Goal: Information Seeking & Learning: Stay updated

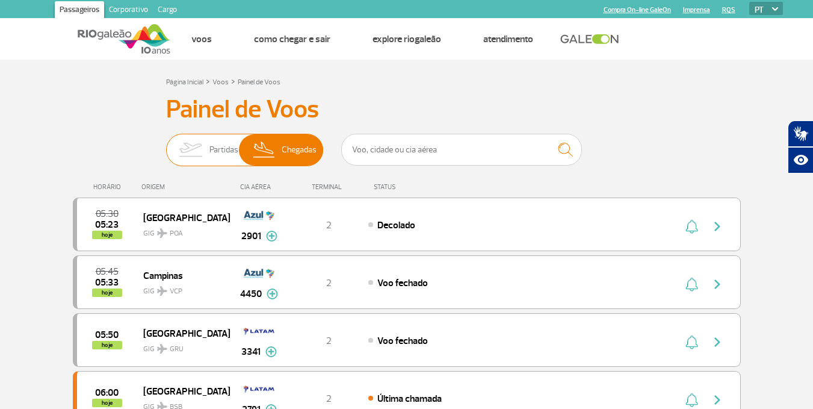
click at [276, 144] on img at bounding box center [265, 149] width 36 height 31
click at [166, 144] on input "Partidas Chegadas" at bounding box center [166, 144] width 0 height 0
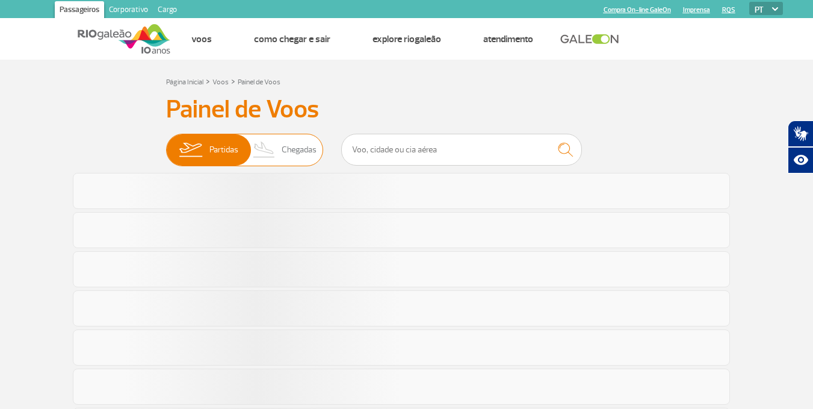
click at [276, 144] on img at bounding box center [265, 149] width 36 height 31
click at [166, 144] on input "Partidas Chegadas" at bounding box center [166, 144] width 0 height 0
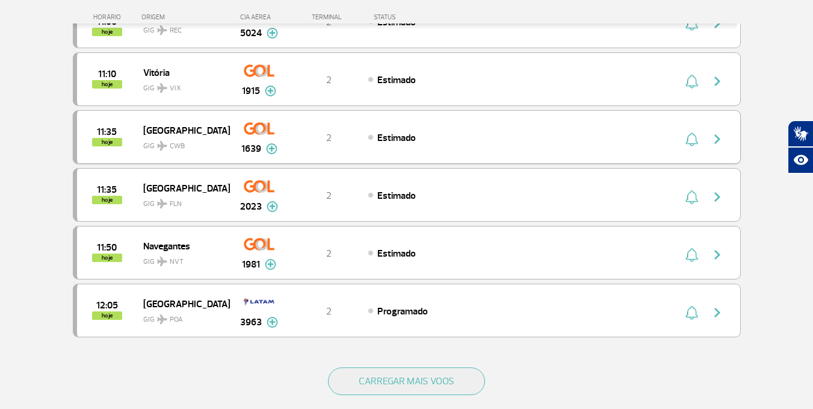
scroll to position [1023, 0]
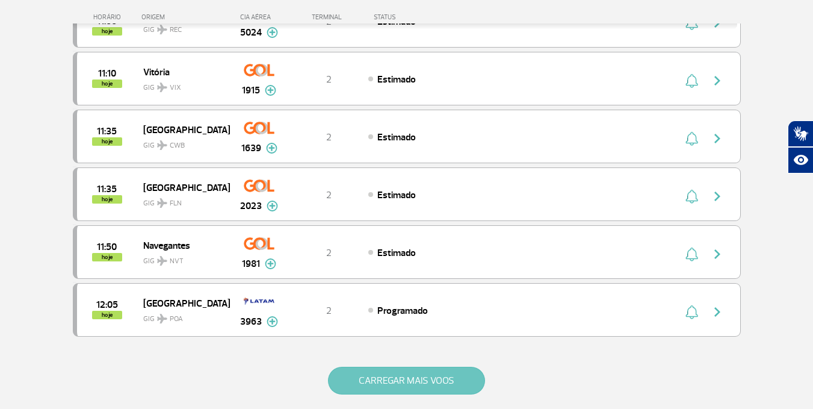
click at [394, 368] on button "CARREGAR MAIS VOOS" at bounding box center [406, 381] width 157 height 28
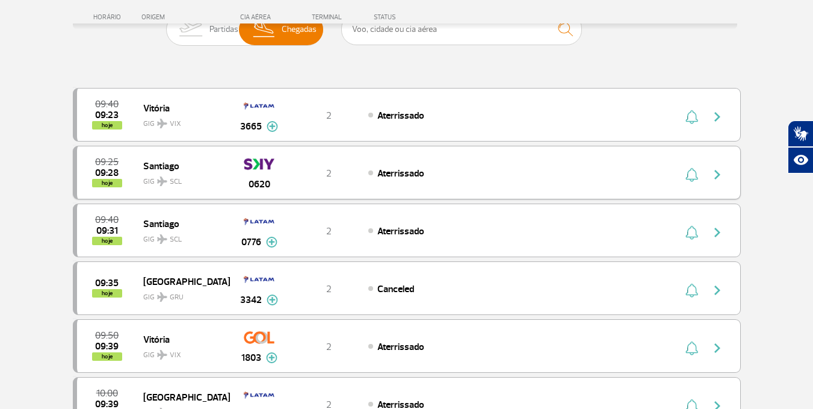
scroll to position [0, 0]
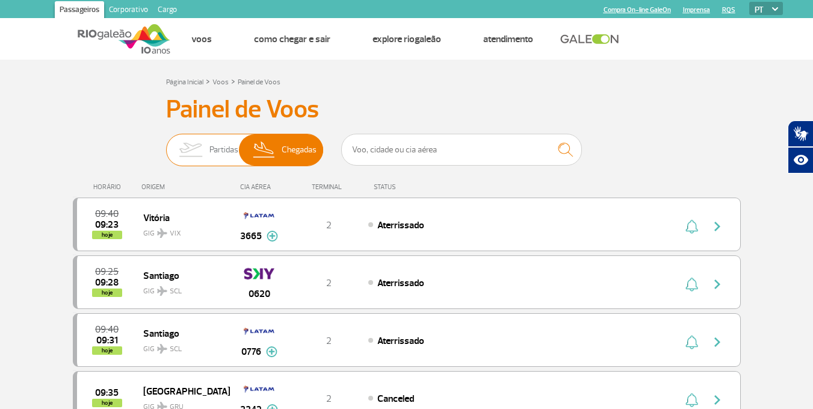
click at [288, 162] on span "Chegadas" at bounding box center [299, 149] width 35 height 31
click at [166, 144] on input "Partidas Chegadas" at bounding box center [166, 144] width 0 height 0
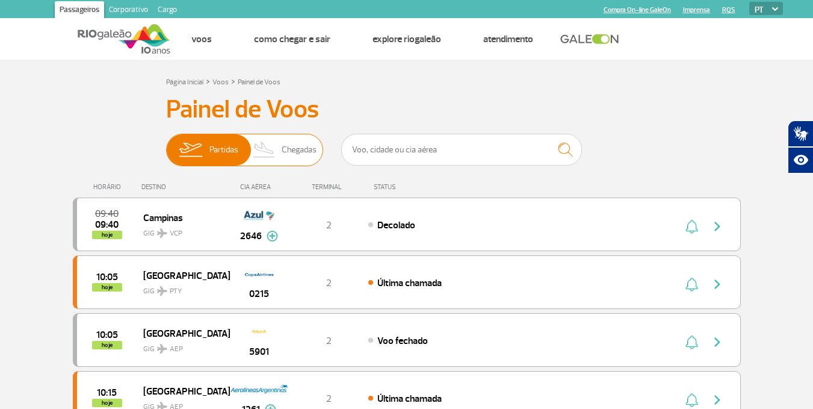
click at [288, 162] on span "Chegadas" at bounding box center [299, 149] width 35 height 31
click at [166, 144] on input "Partidas Chegadas" at bounding box center [166, 144] width 0 height 0
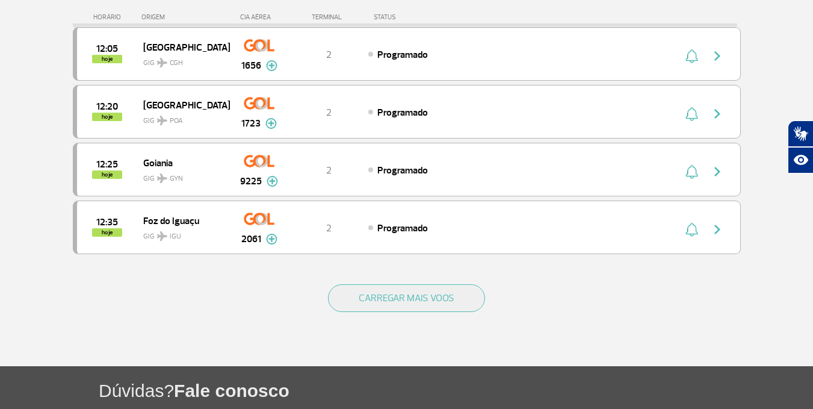
scroll to position [1144, 0]
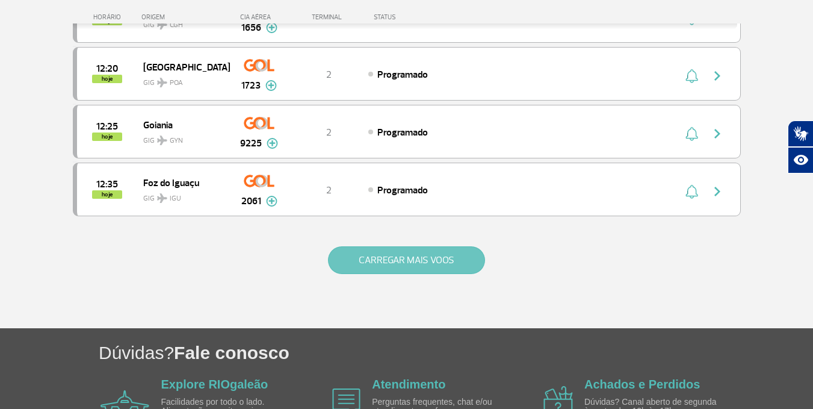
click at [398, 256] on button "CARREGAR MAIS VOOS" at bounding box center [406, 260] width 157 height 28
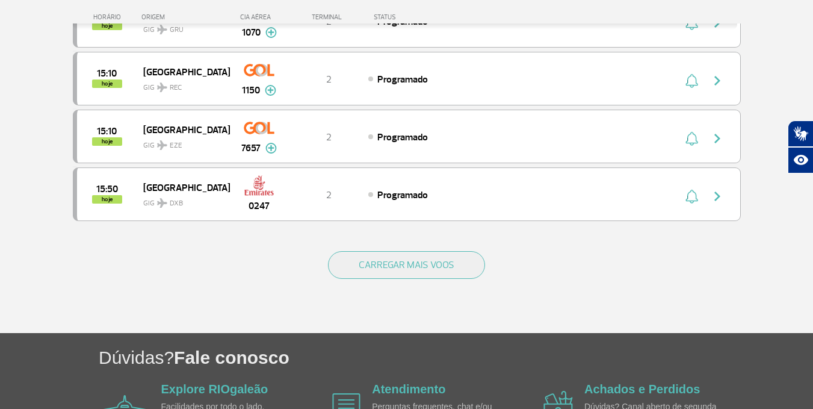
scroll to position [2348, 0]
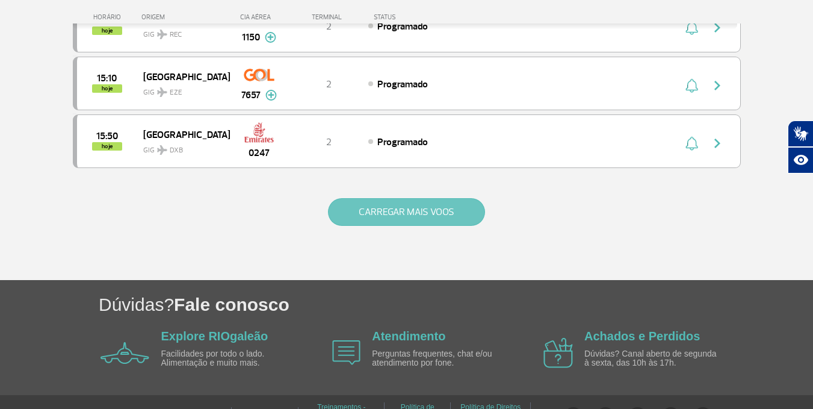
click at [427, 202] on button "CARREGAR MAIS VOOS" at bounding box center [406, 212] width 157 height 28
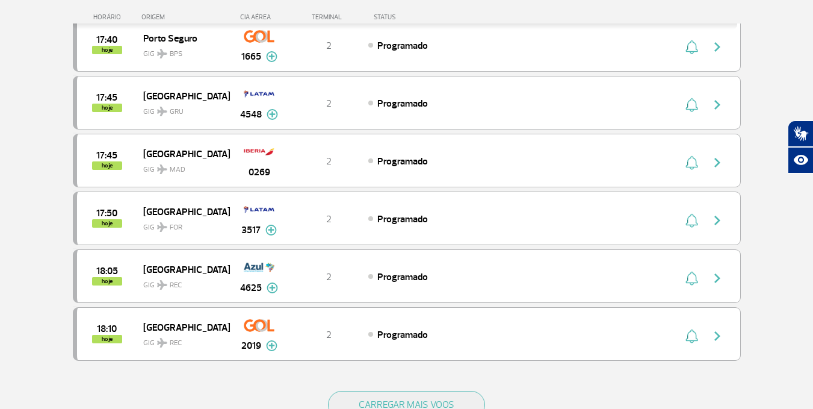
scroll to position [3432, 0]
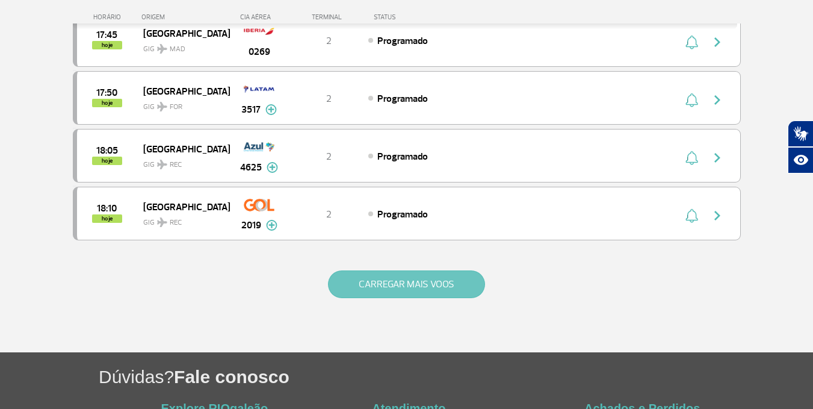
click at [420, 282] on button "CARREGAR MAIS VOOS" at bounding box center [406, 284] width 157 height 28
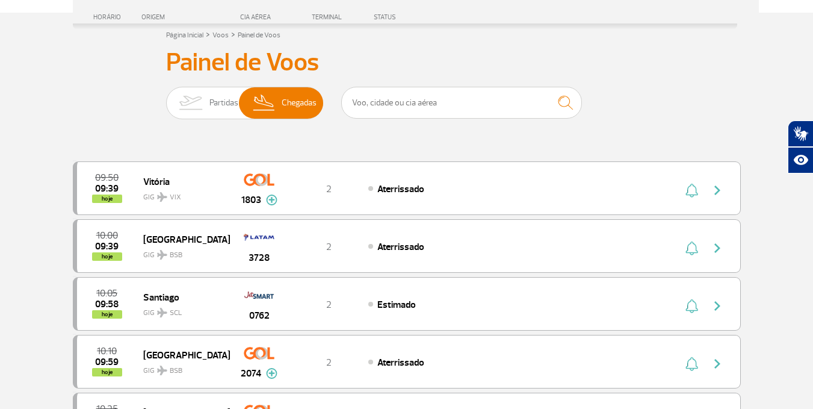
scroll to position [0, 0]
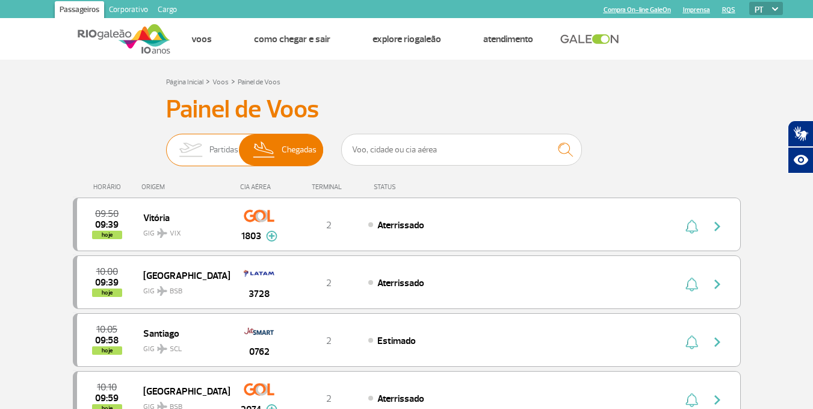
click at [280, 154] on img at bounding box center [265, 149] width 36 height 31
click at [166, 144] on input "Partidas Chegadas" at bounding box center [166, 144] width 0 height 0
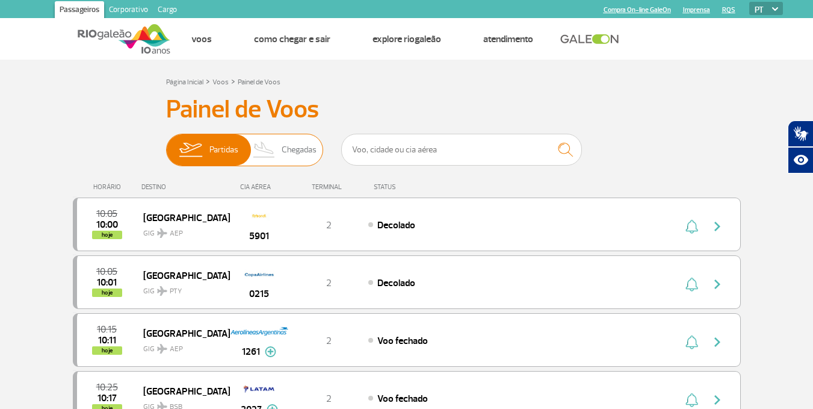
click at [280, 154] on img at bounding box center [265, 149] width 36 height 31
click at [166, 144] on input "Partidas Chegadas" at bounding box center [166, 144] width 0 height 0
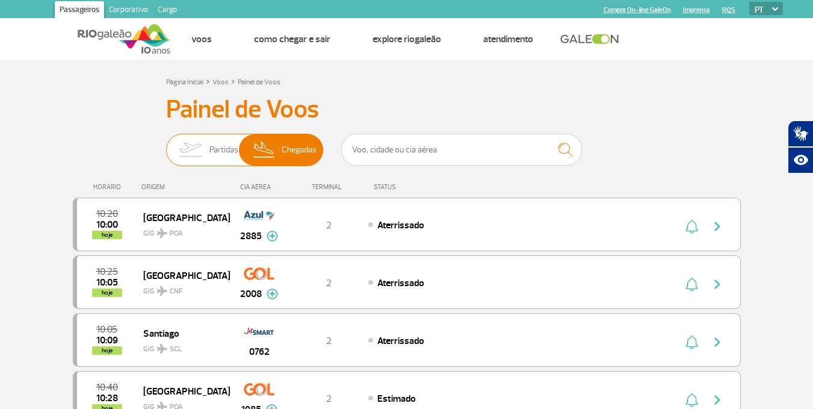
click at [190, 151] on img at bounding box center [191, 149] width 38 height 31
click at [166, 144] on input "Partidas Chegadas" at bounding box center [166, 144] width 0 height 0
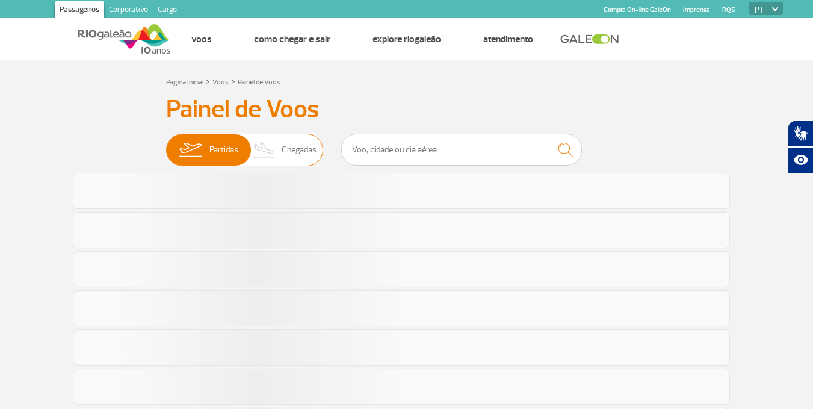
click at [190, 151] on img at bounding box center [191, 149] width 38 height 31
click at [166, 144] on input "Partidas Chegadas" at bounding box center [166, 144] width 0 height 0
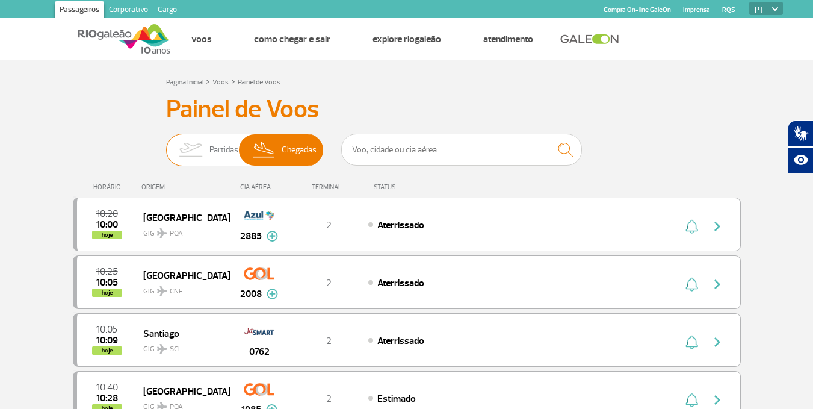
click at [192, 165] on img at bounding box center [191, 149] width 38 height 31
click at [166, 144] on input "Partidas Chegadas" at bounding box center [166, 144] width 0 height 0
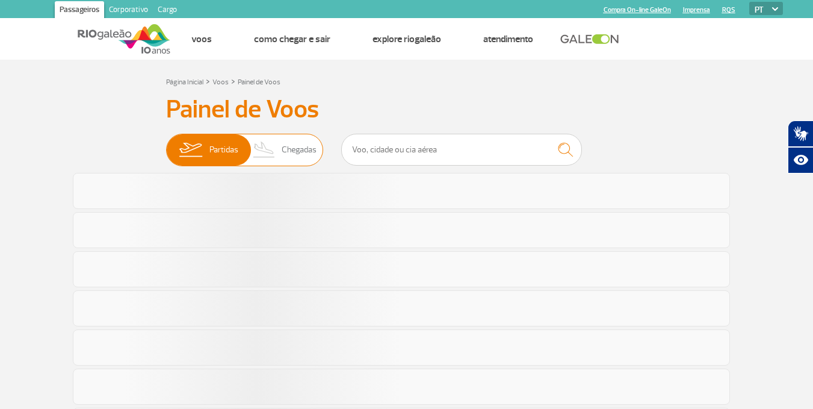
click at [202, 155] on img at bounding box center [191, 149] width 38 height 31
click at [166, 144] on input "Partidas Chegadas" at bounding box center [166, 144] width 0 height 0
